Goal: Complete application form

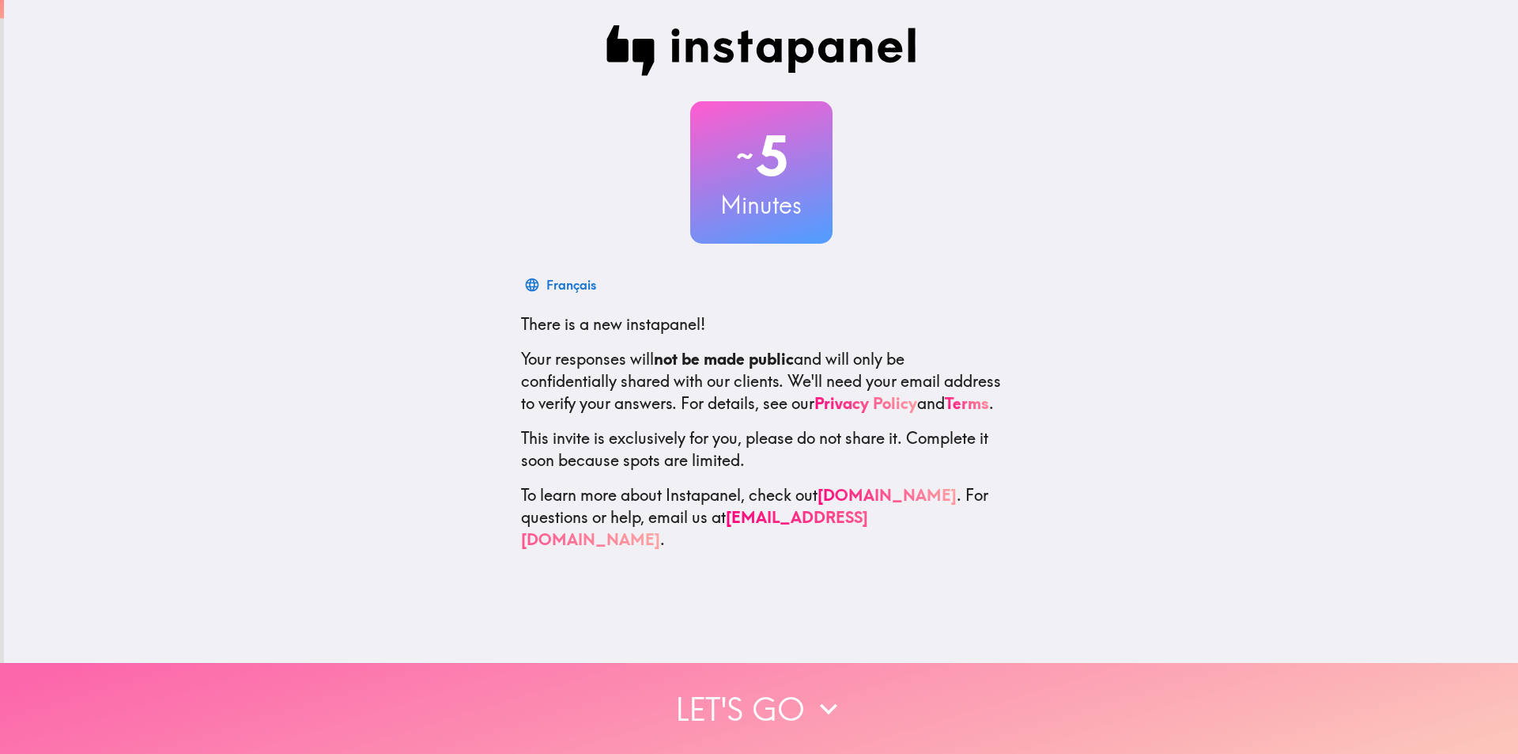
click at [734, 701] on button "Let's go" at bounding box center [759, 708] width 1518 height 91
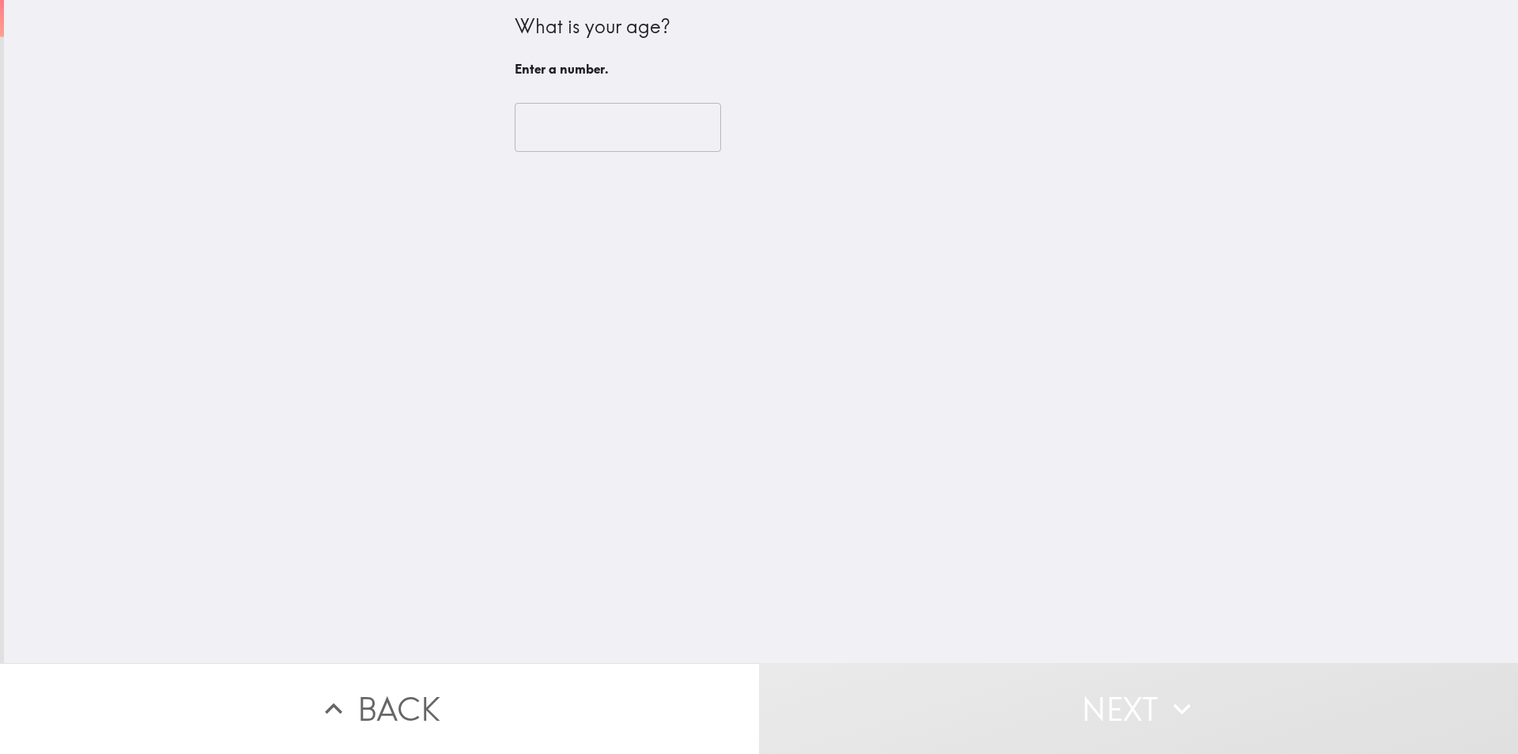
click at [568, 125] on input "number" at bounding box center [618, 127] width 206 height 49
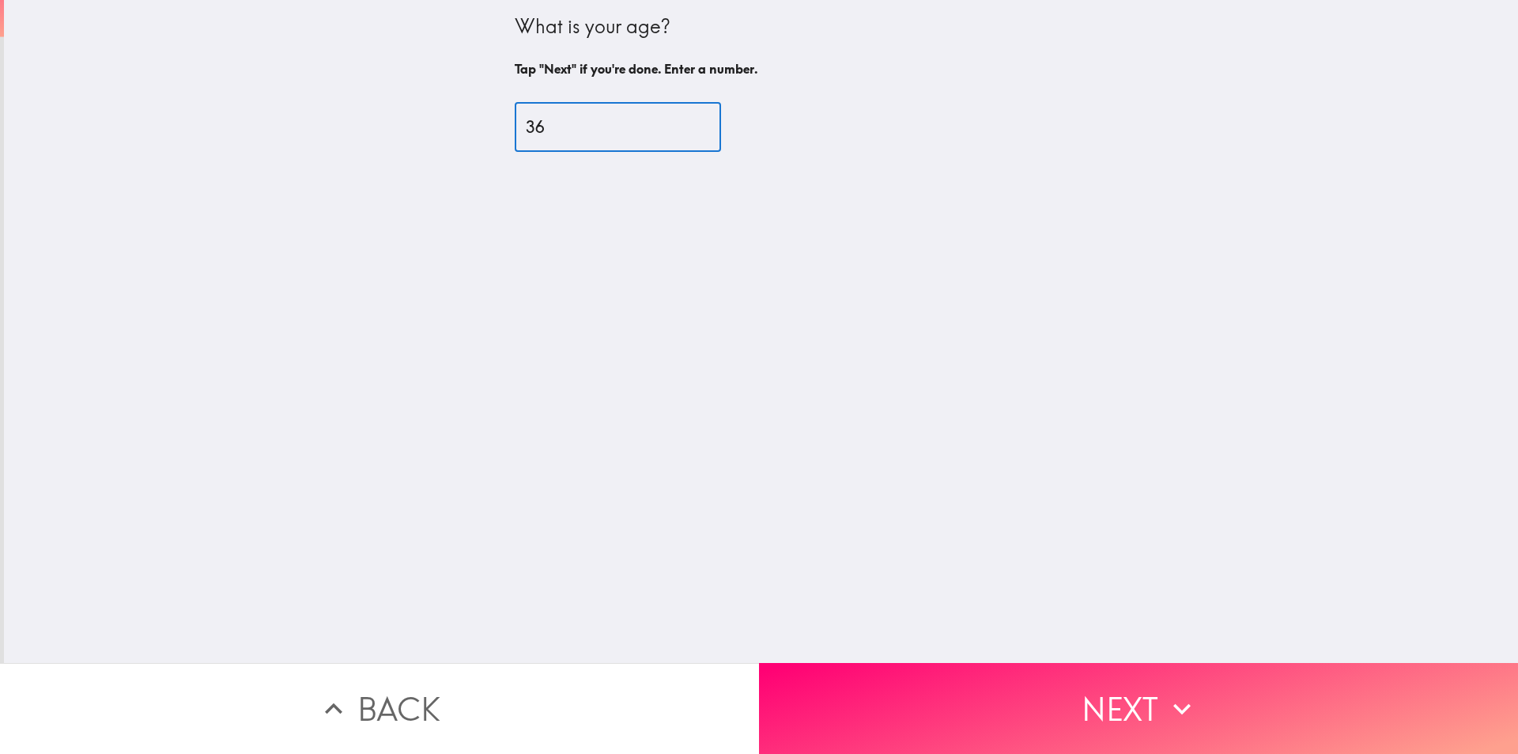
type input "36"
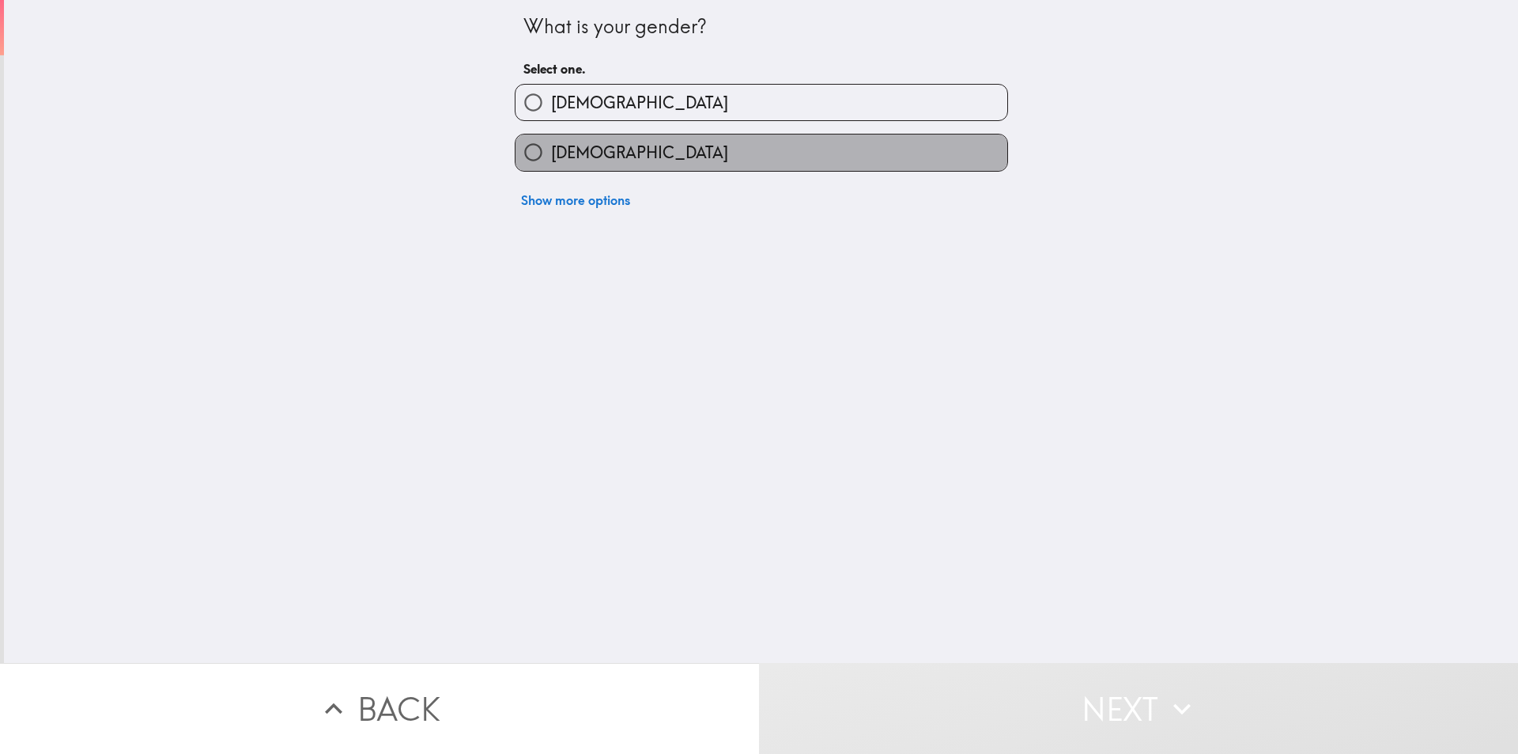
click at [561, 158] on span "[DEMOGRAPHIC_DATA]" at bounding box center [639, 153] width 177 height 22
click at [551, 158] on input "[DEMOGRAPHIC_DATA]" at bounding box center [534, 152] width 36 height 36
radio input "true"
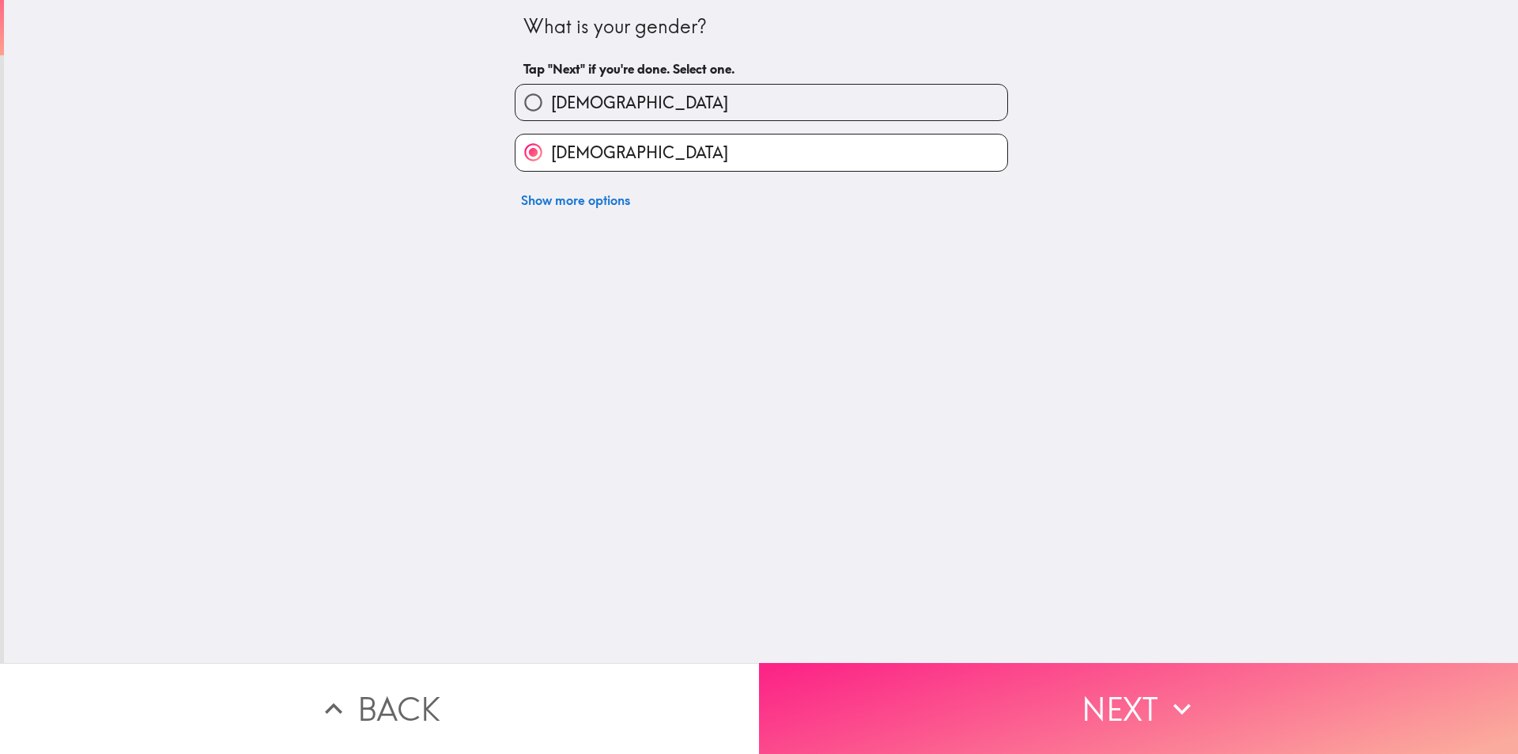
click at [1087, 711] on button "Next" at bounding box center [1138, 708] width 759 height 91
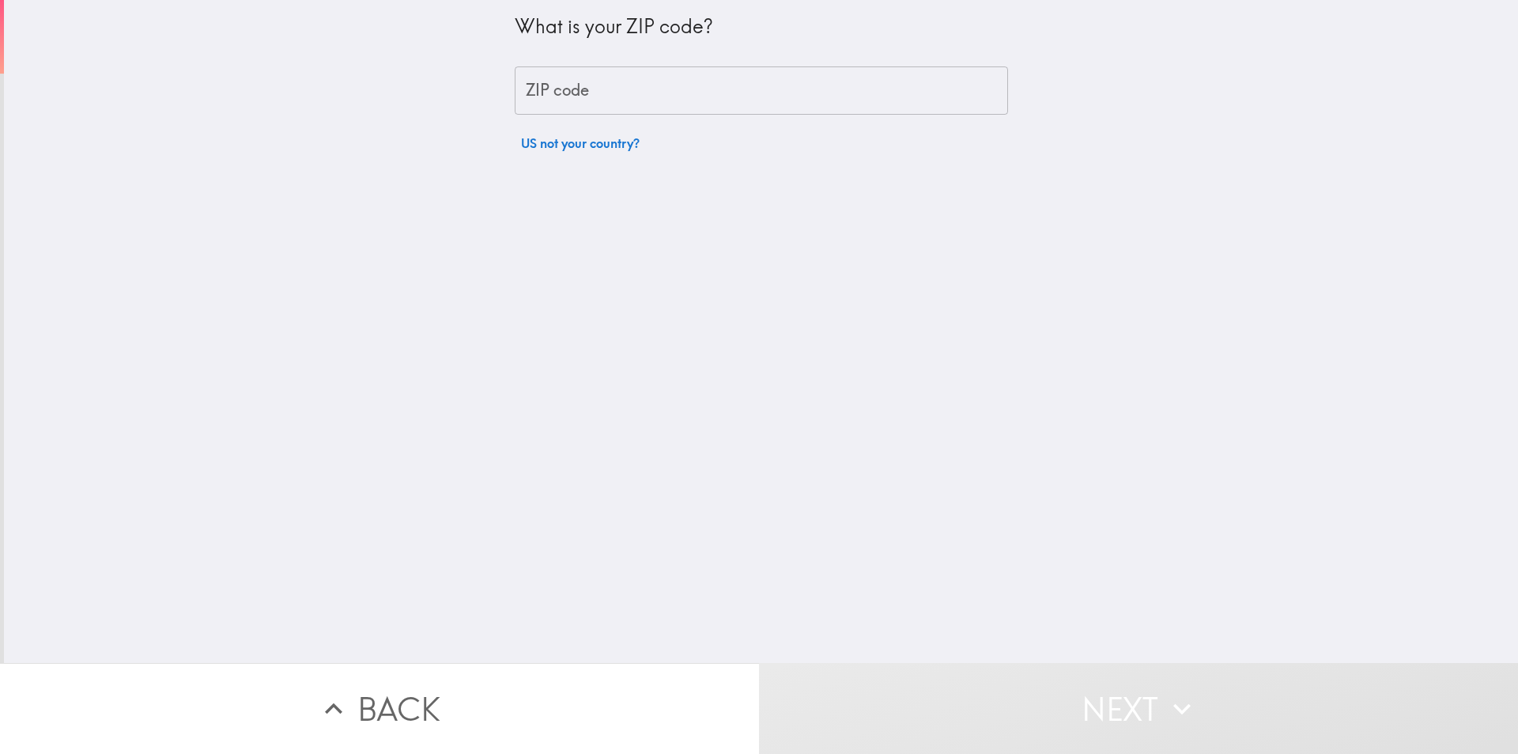
click at [580, 96] on input "ZIP code" at bounding box center [761, 90] width 493 height 49
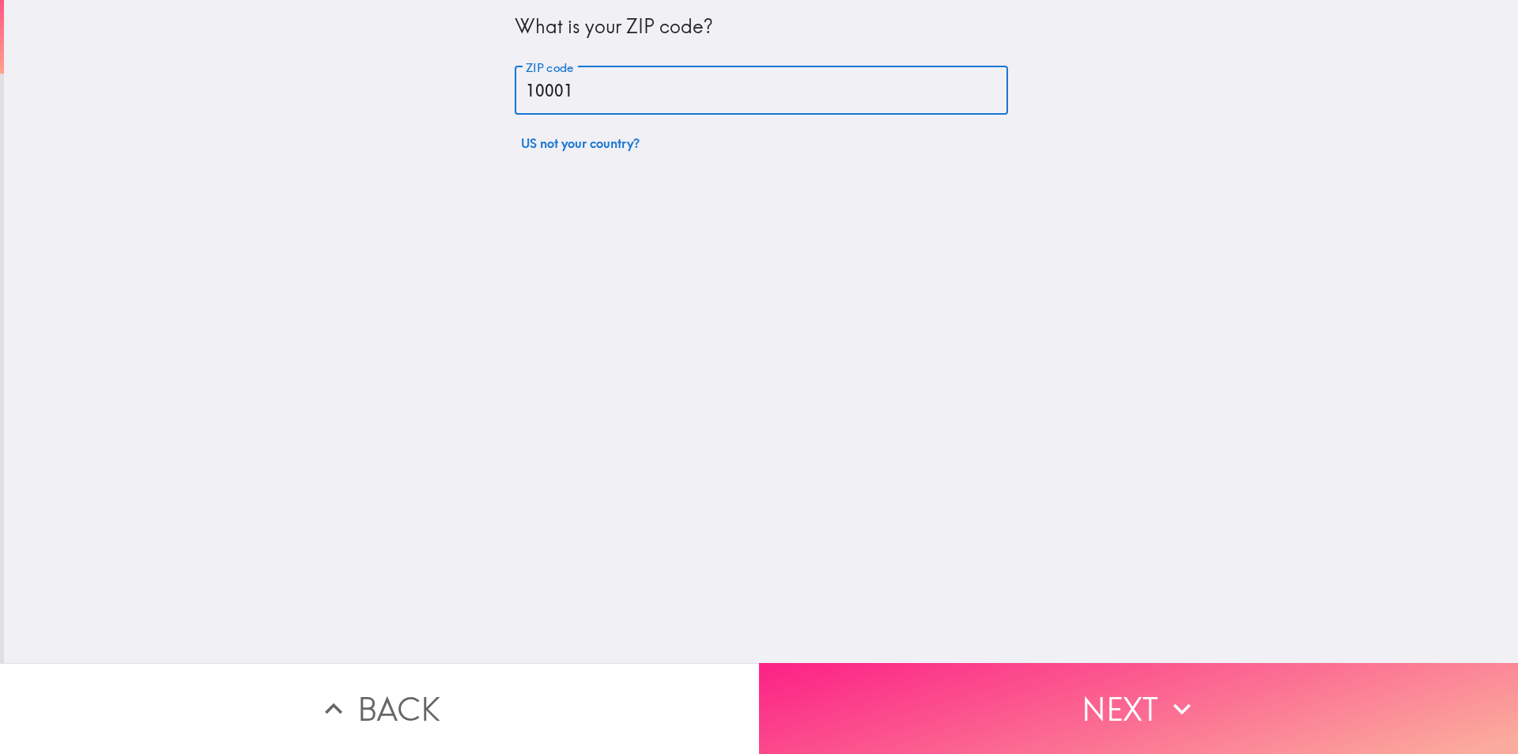
type input "10001"
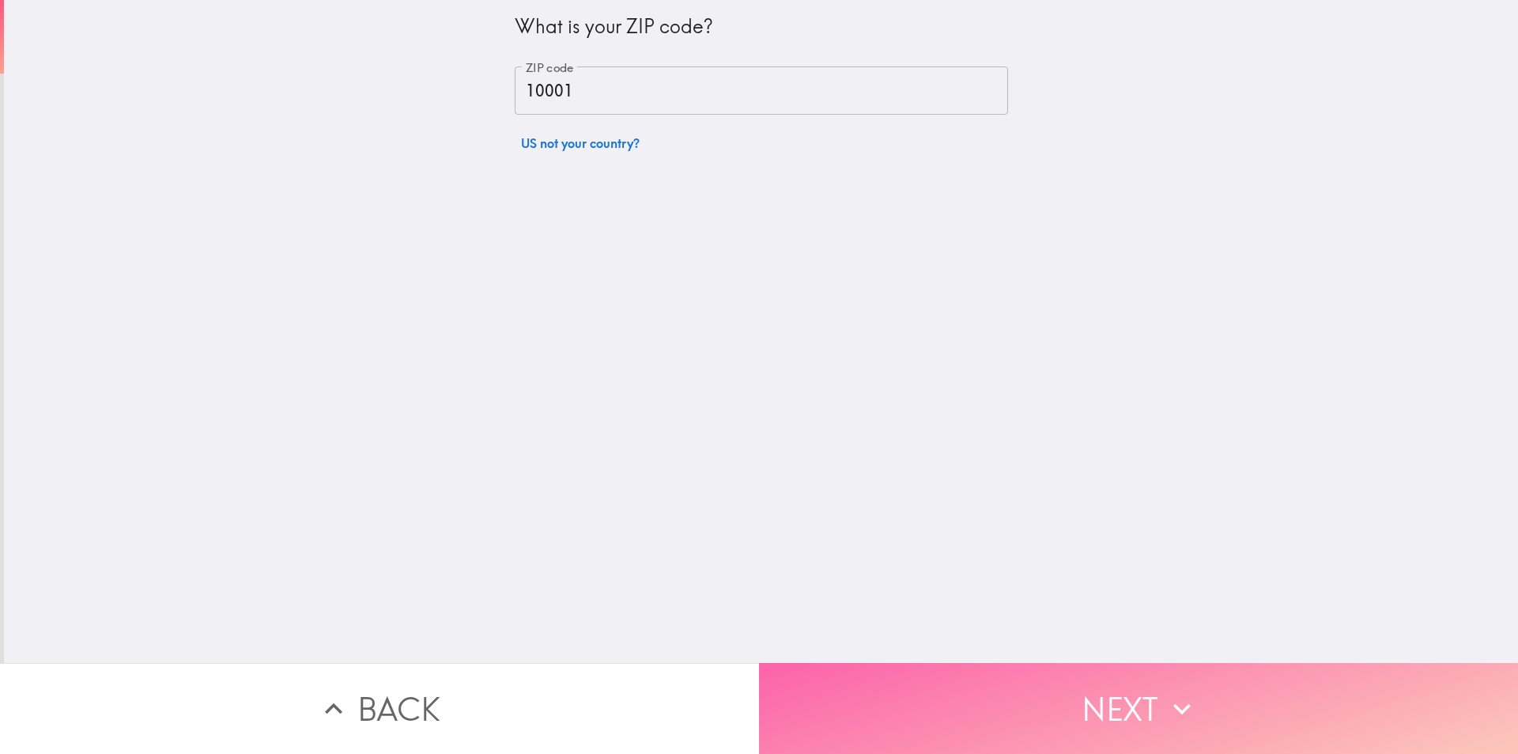
click at [961, 670] on button "Next" at bounding box center [1138, 708] width 759 height 91
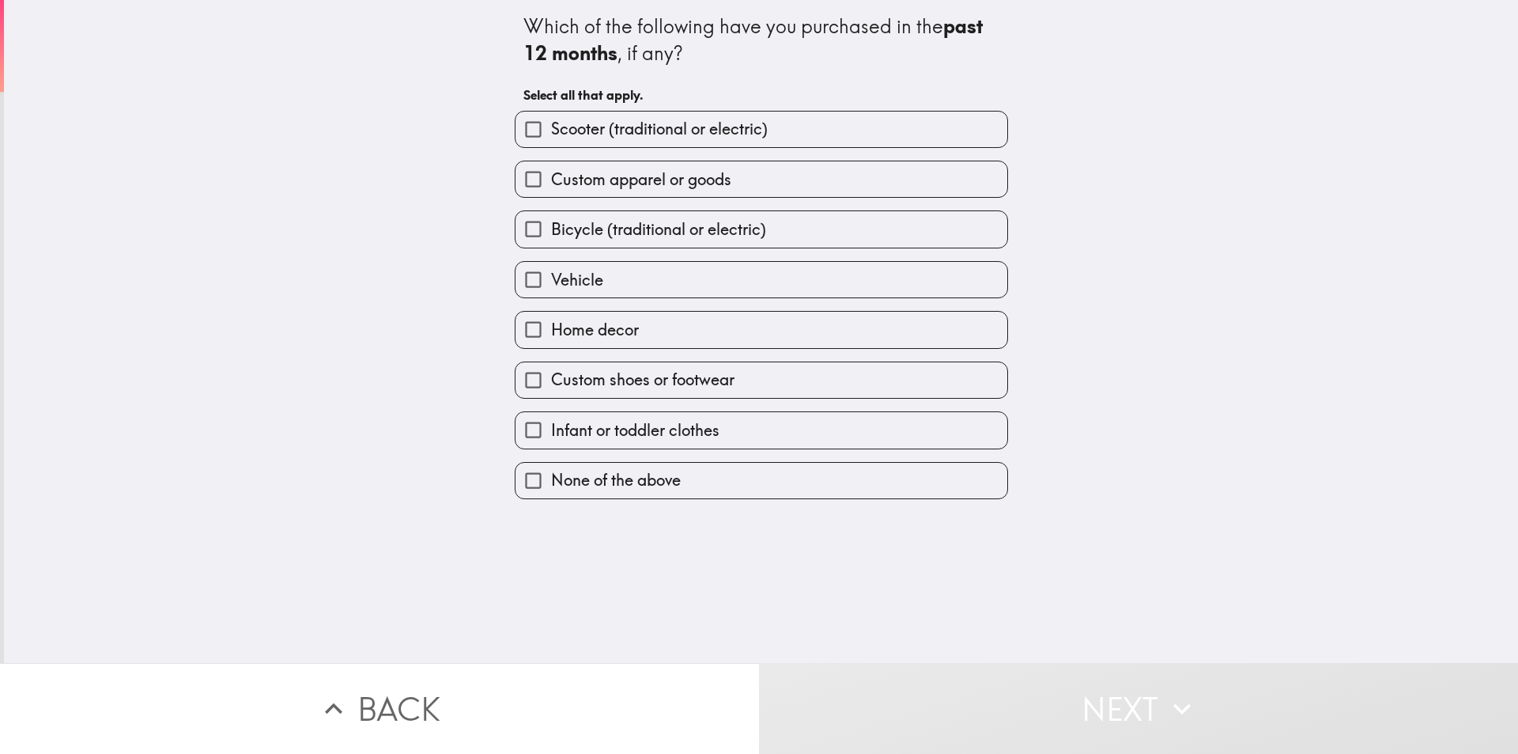
click at [630, 177] on span "Custom apparel or goods" at bounding box center [641, 179] width 180 height 22
click at [551, 177] on input "Custom apparel or goods" at bounding box center [534, 179] width 36 height 36
checkbox input "true"
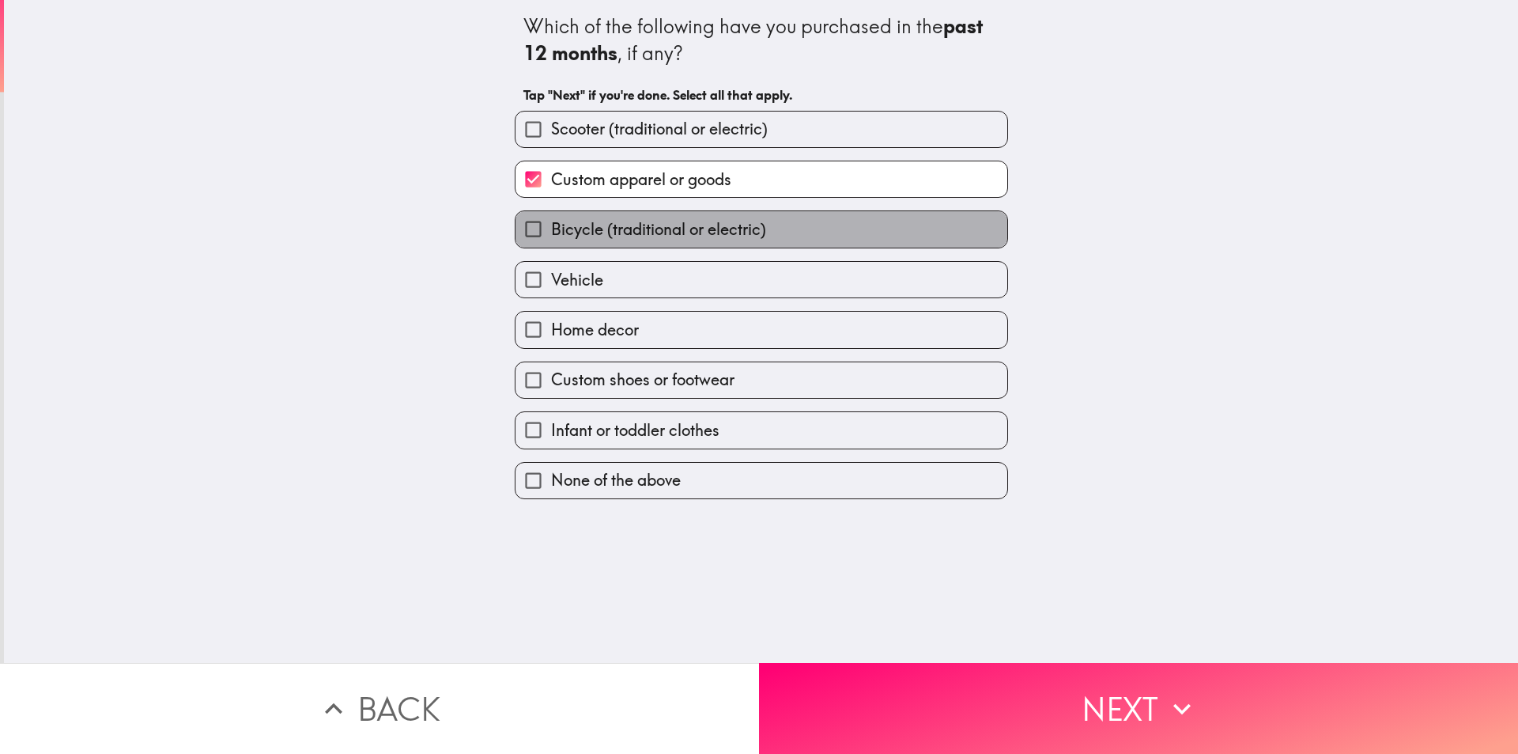
click at [782, 225] on label "Bicycle (traditional or electric)" at bounding box center [762, 229] width 492 height 36
click at [551, 225] on input "Bicycle (traditional or electric)" at bounding box center [534, 229] width 36 height 36
checkbox input "true"
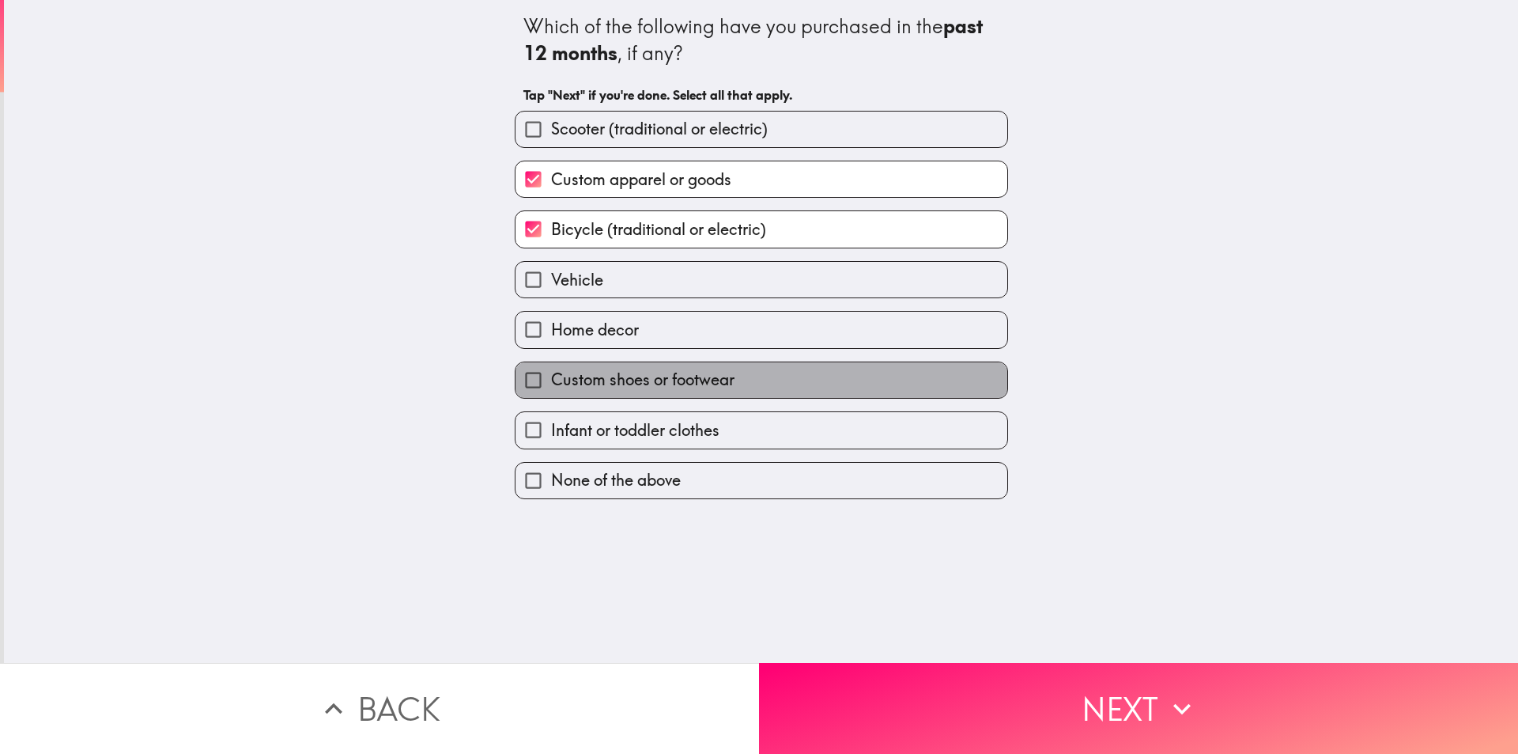
click at [666, 381] on span "Custom shoes or footwear" at bounding box center [642, 379] width 183 height 22
click at [551, 381] on input "Custom shoes or footwear" at bounding box center [534, 380] width 36 height 36
checkbox input "true"
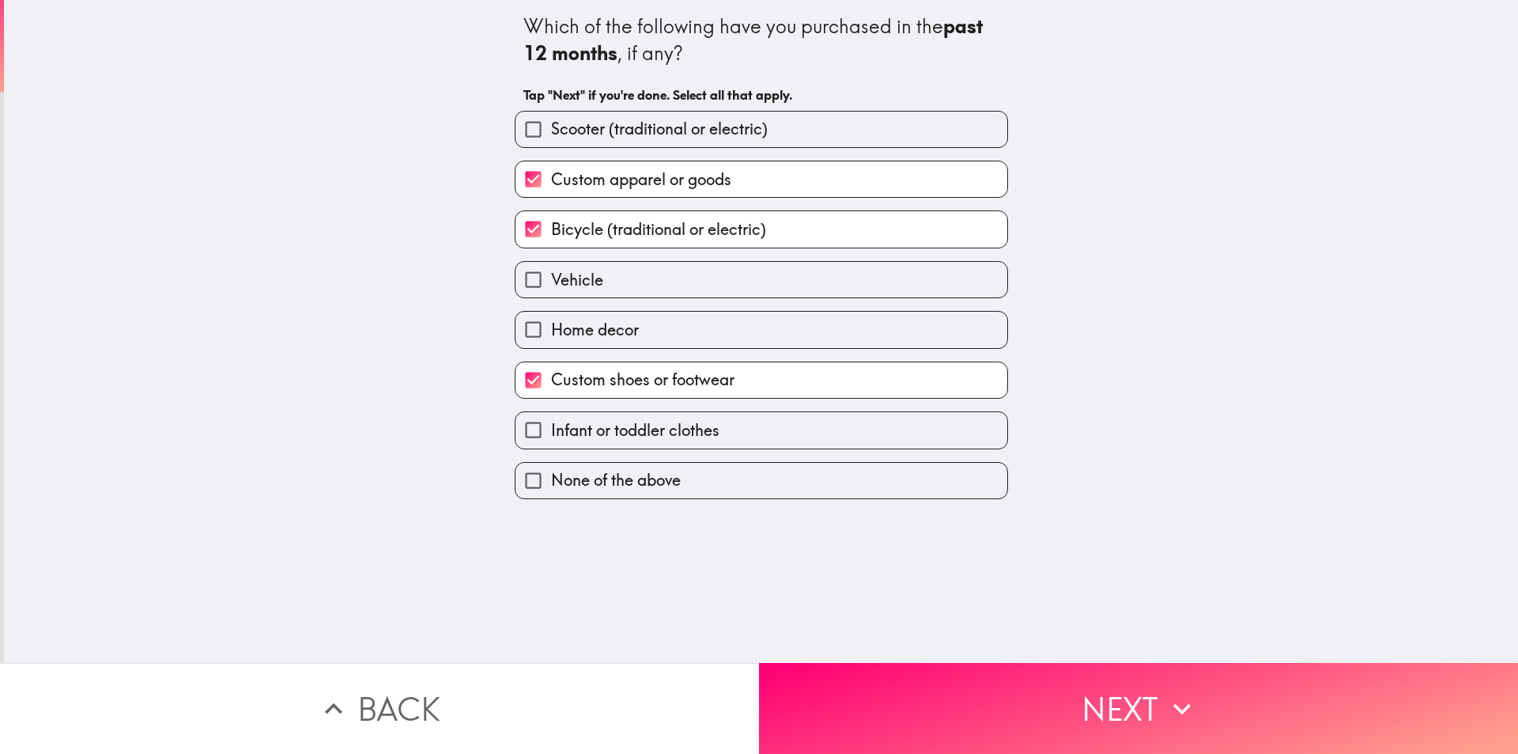
click at [644, 430] on span "Infant or toddler clothes" at bounding box center [635, 430] width 168 height 22
click at [551, 430] on input "Infant or toddler clothes" at bounding box center [534, 430] width 36 height 36
checkbox input "true"
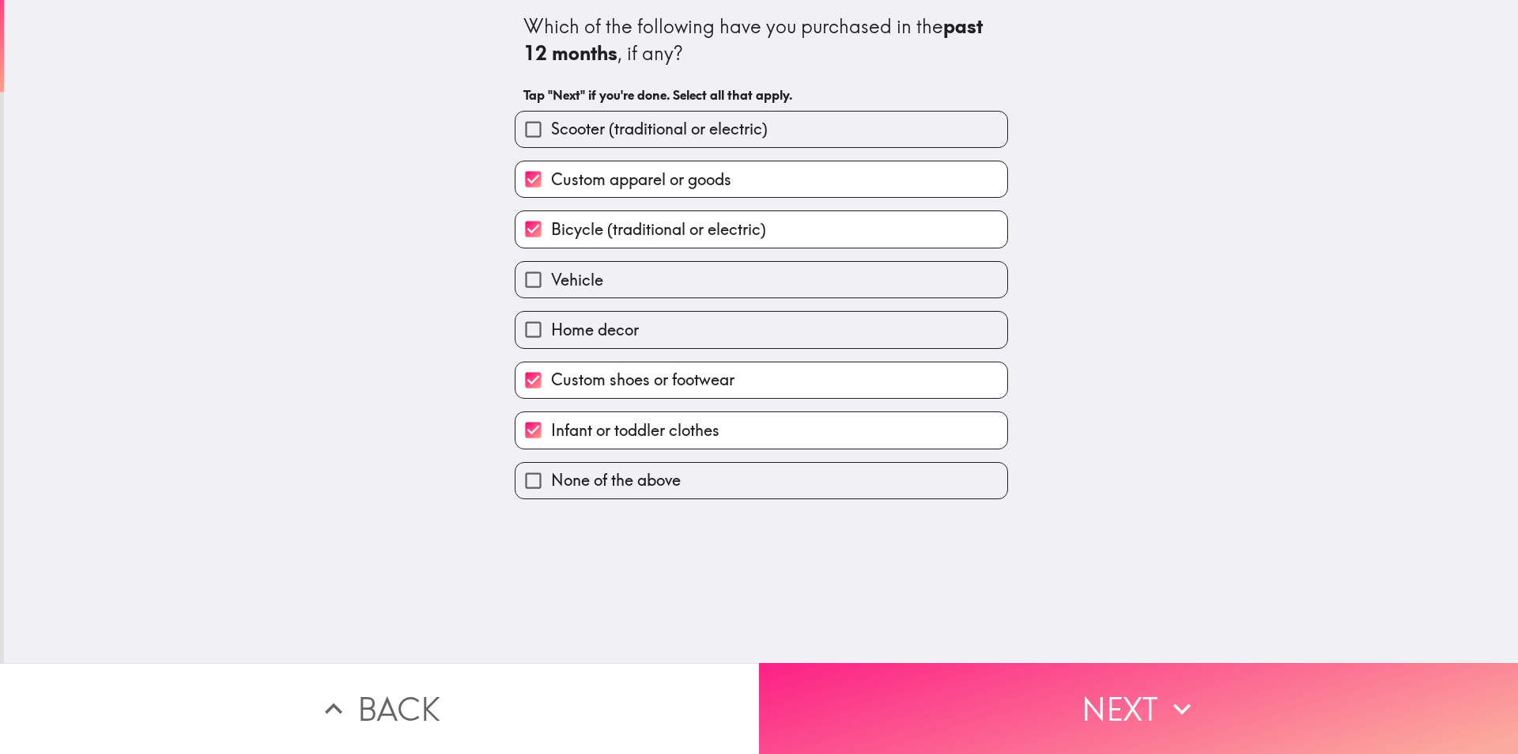
click at [866, 671] on button "Next" at bounding box center [1138, 708] width 759 height 91
